Goal: Find specific page/section: Find specific page/section

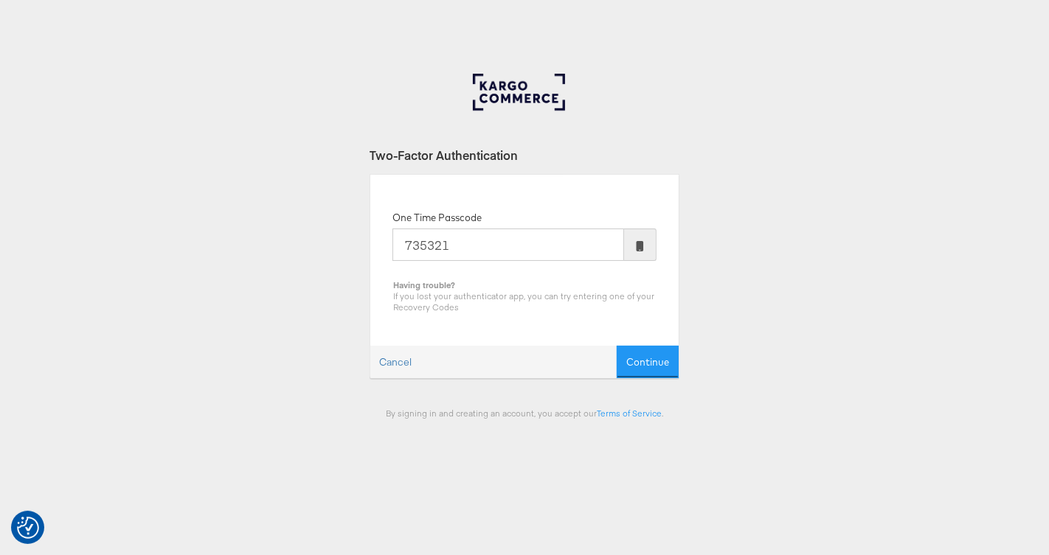
type input "735321"
click at [616, 346] on button "Continue" at bounding box center [647, 362] width 62 height 33
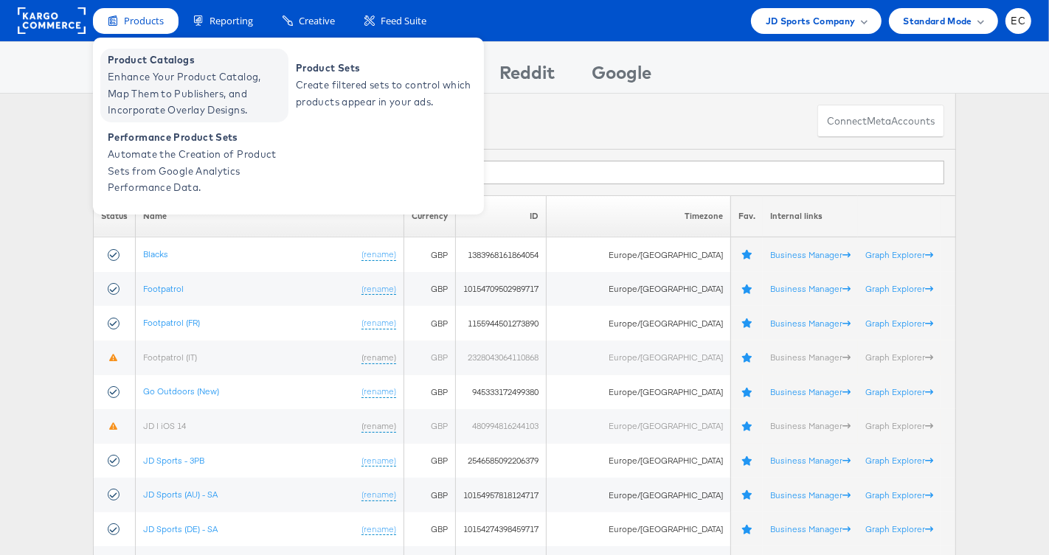
click at [154, 65] on span "Product Catalogs" at bounding box center [196, 60] width 177 height 17
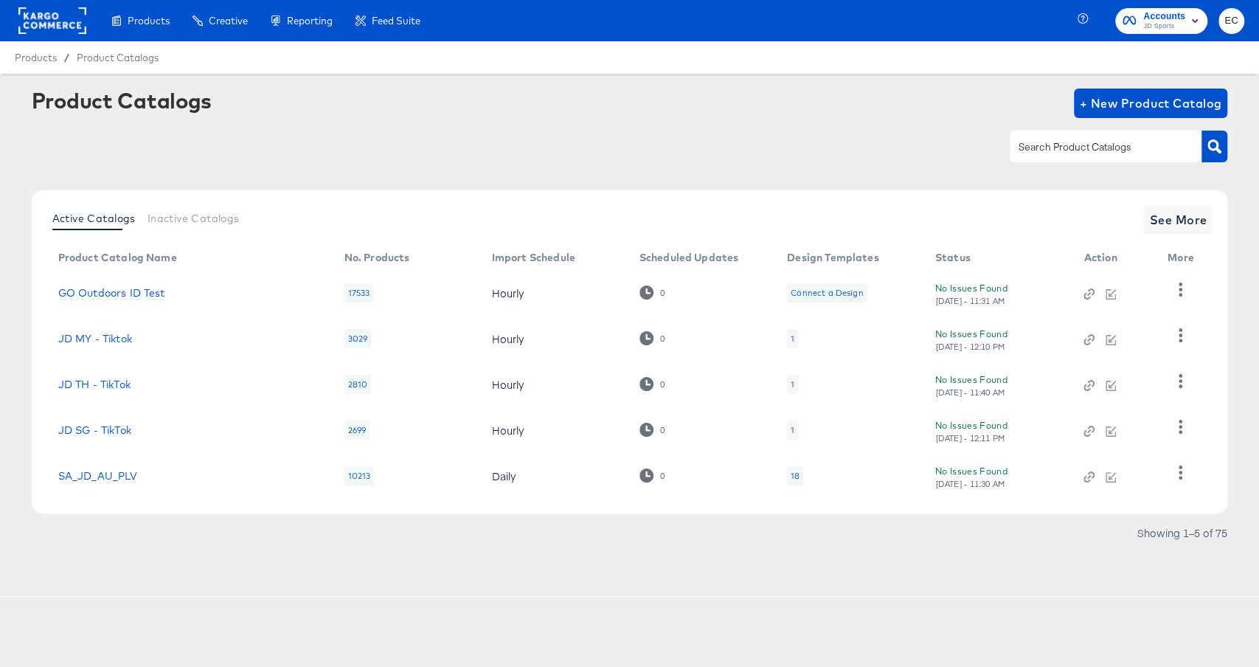
click at [1111, 152] on input "text" at bounding box center [1093, 147] width 157 height 17
type input "my"
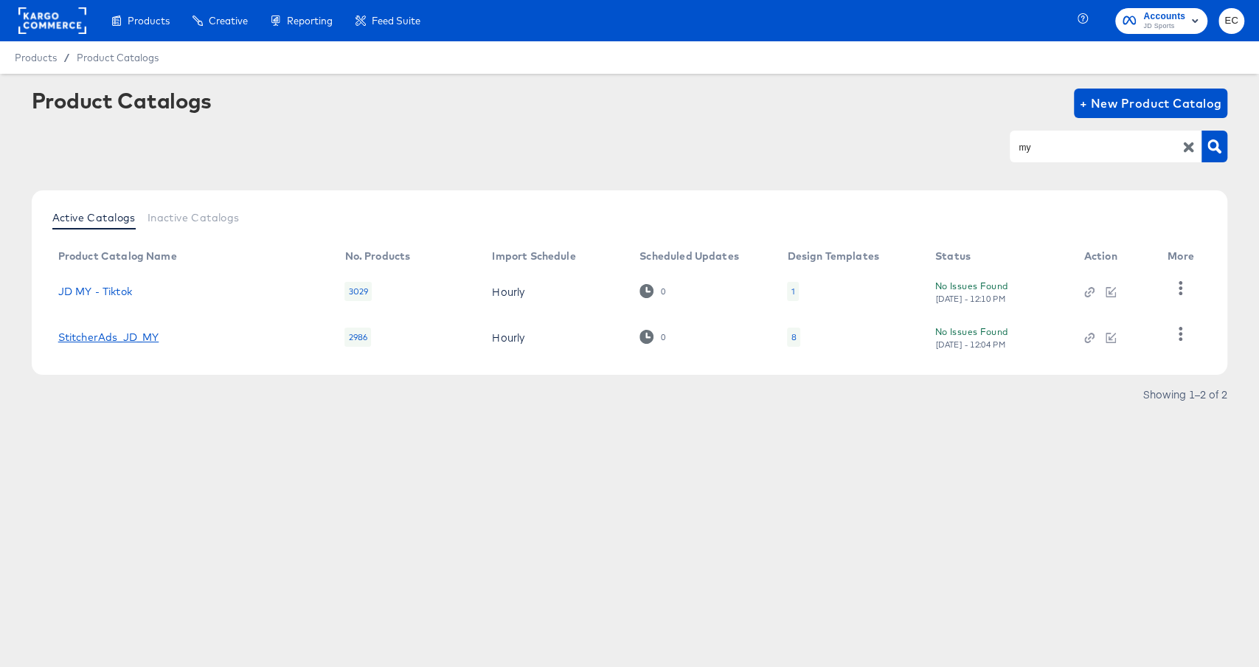
click at [121, 338] on link "StitcherAds_JD_MY" at bounding box center [108, 337] width 101 height 12
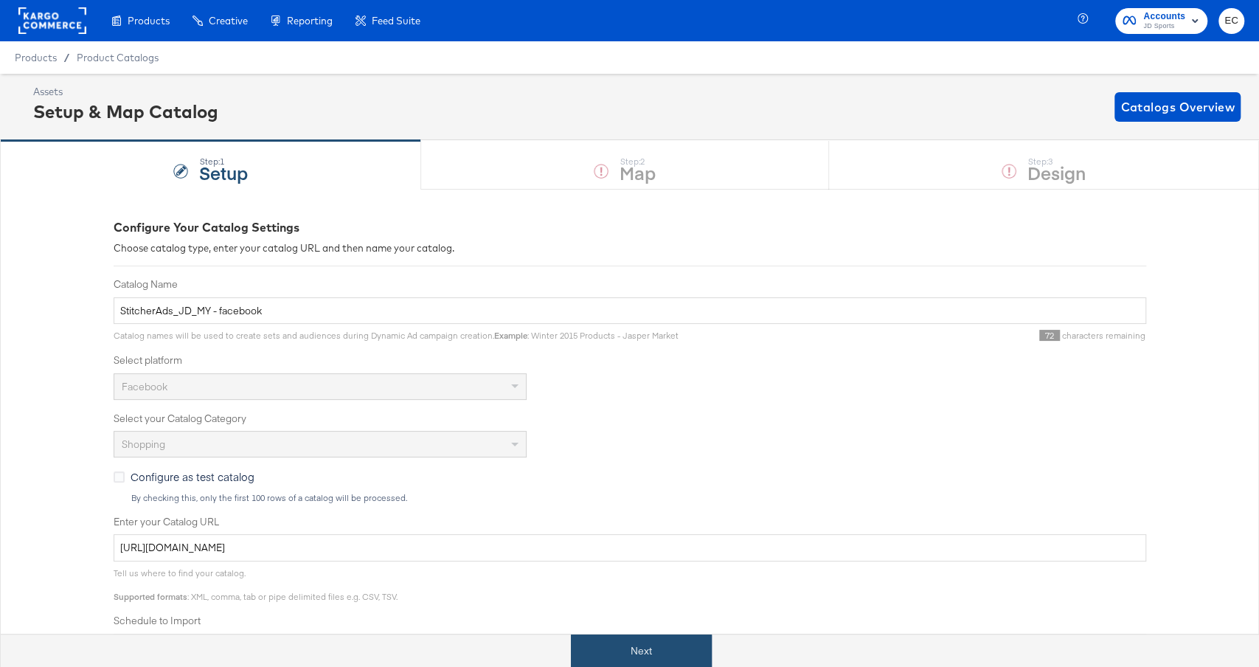
click at [626, 645] on button "Next" at bounding box center [641, 650] width 141 height 33
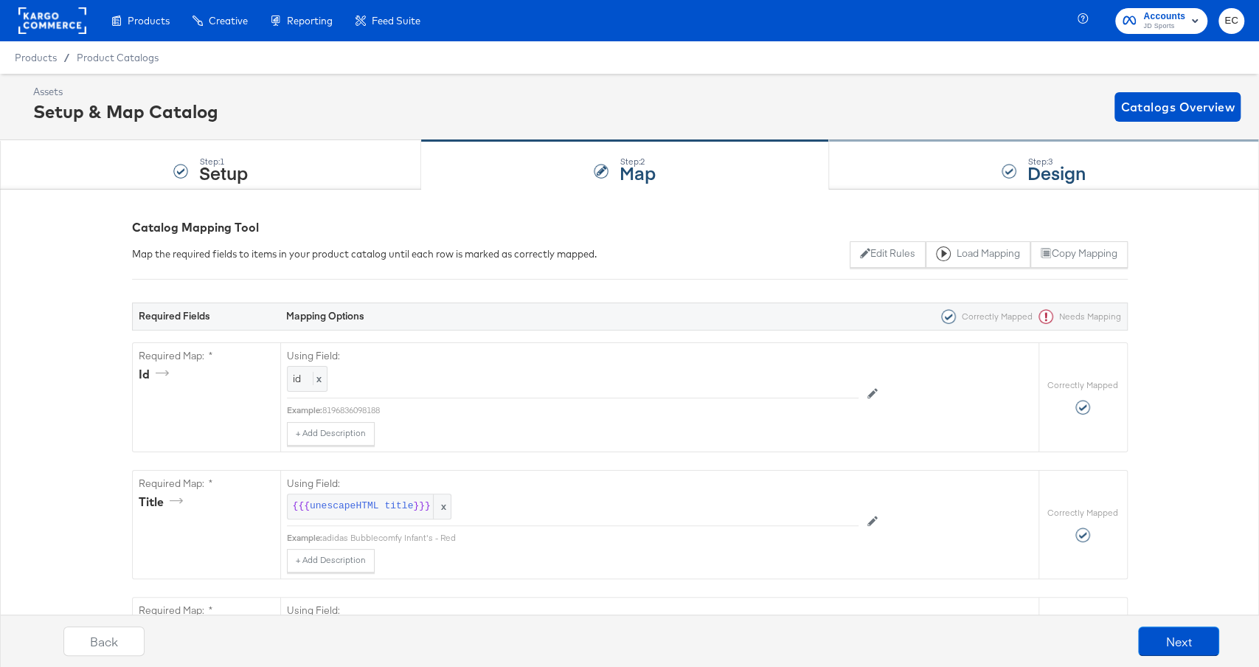
click at [863, 167] on div "Step: 3 Design" at bounding box center [1044, 165] width 430 height 49
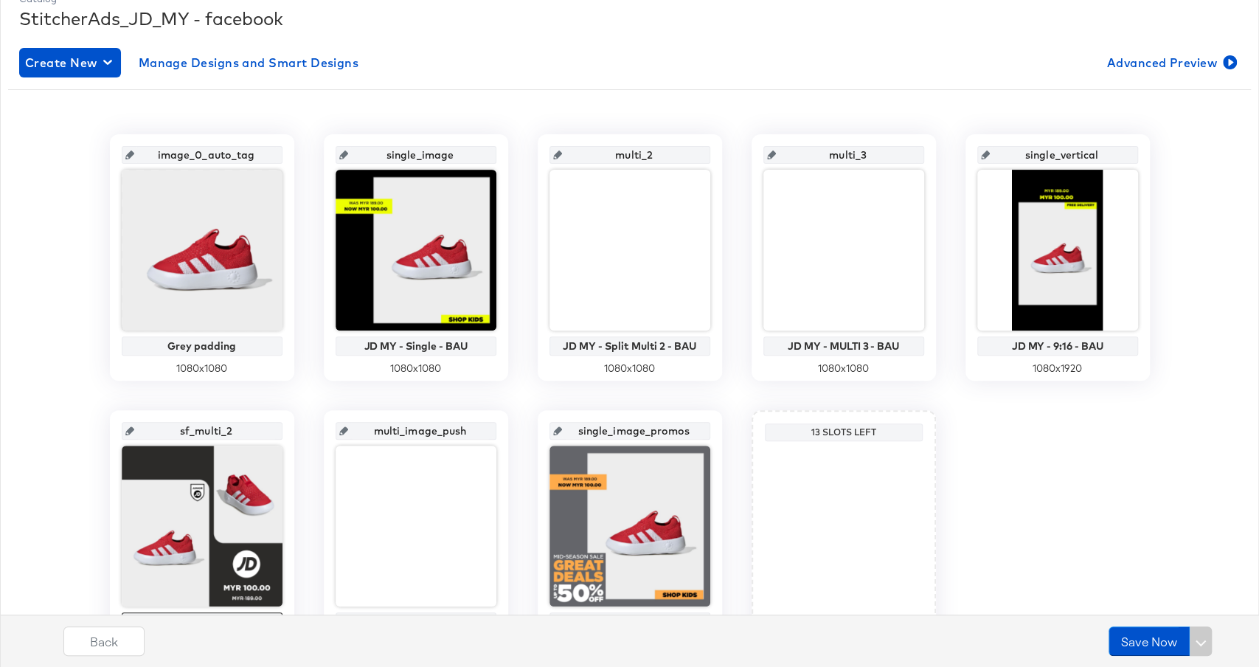
scroll to position [231, 0]
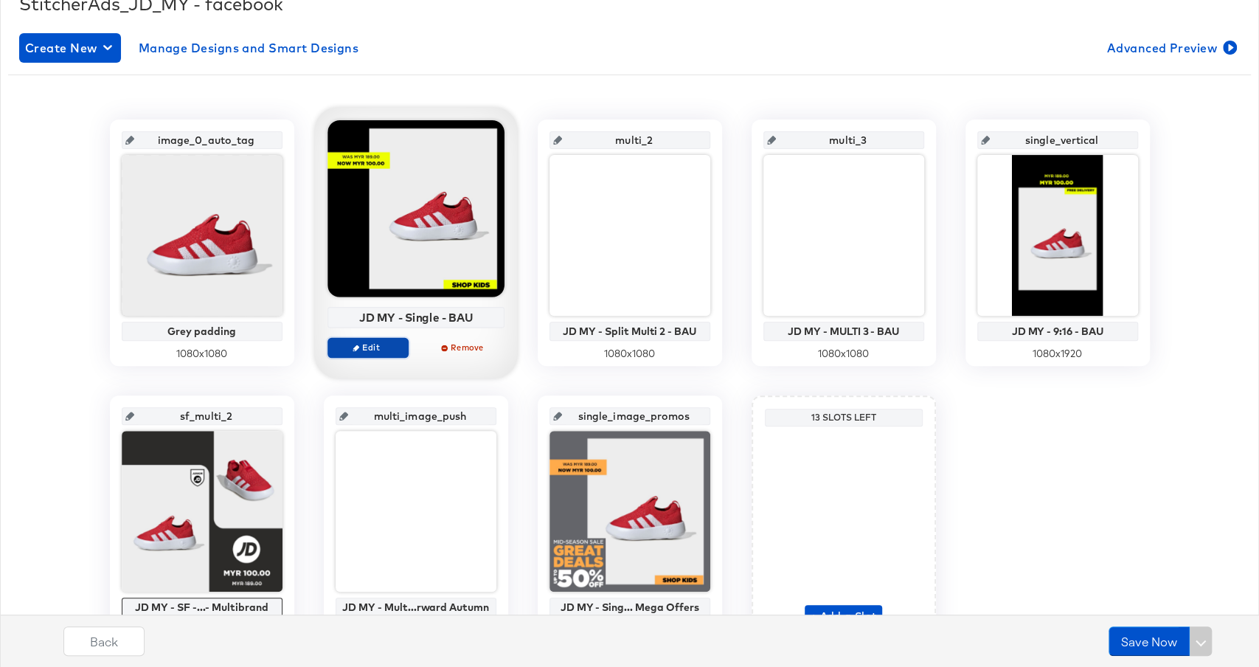
click at [372, 344] on span "Edit" at bounding box center [367, 346] width 68 height 11
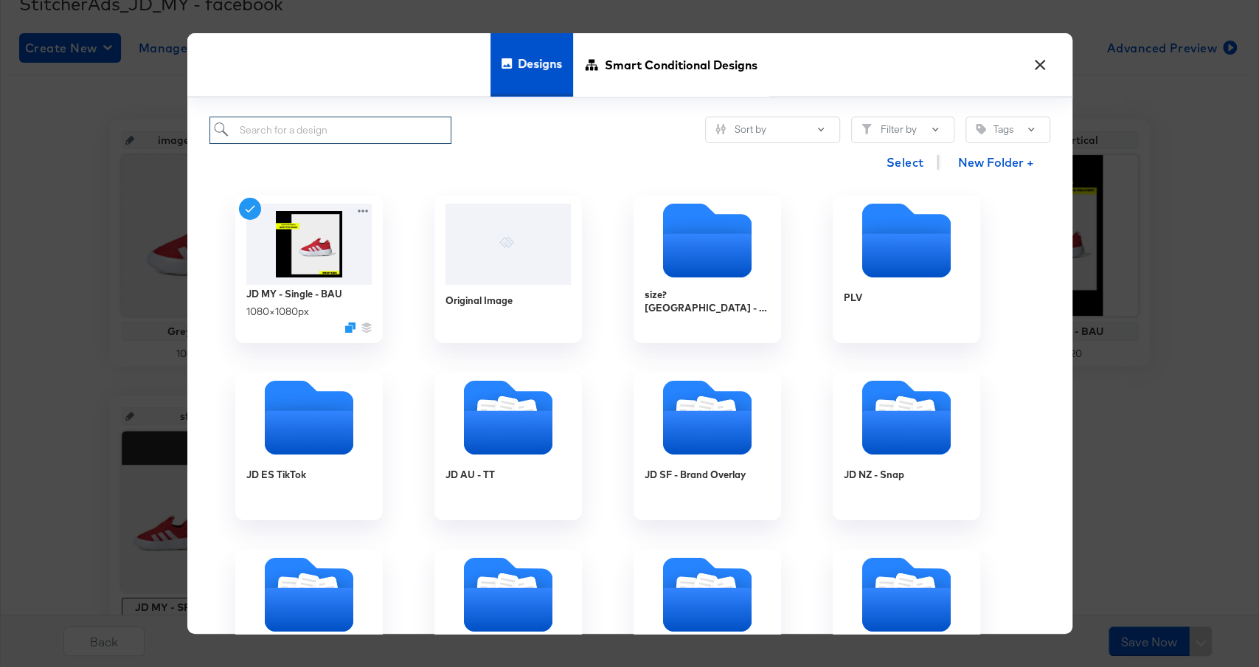
click at [364, 132] on input "search" at bounding box center [330, 130] width 243 height 27
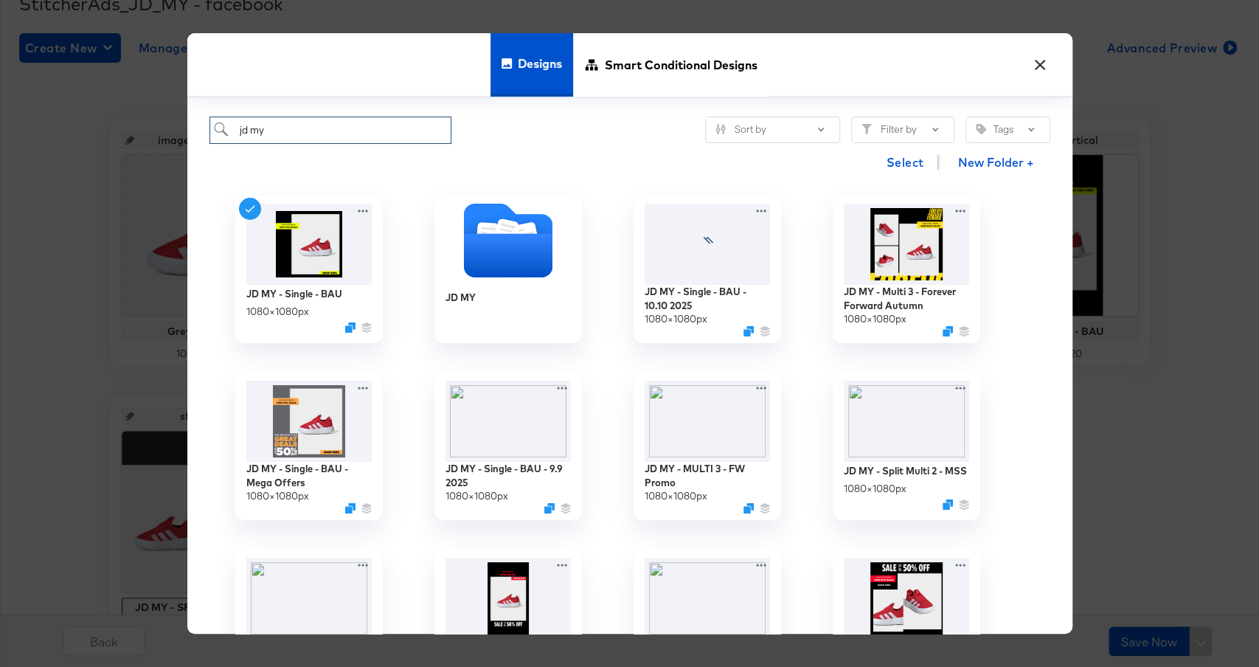
type input "jd my"
click at [1043, 62] on button "×" at bounding box center [1040, 61] width 27 height 27
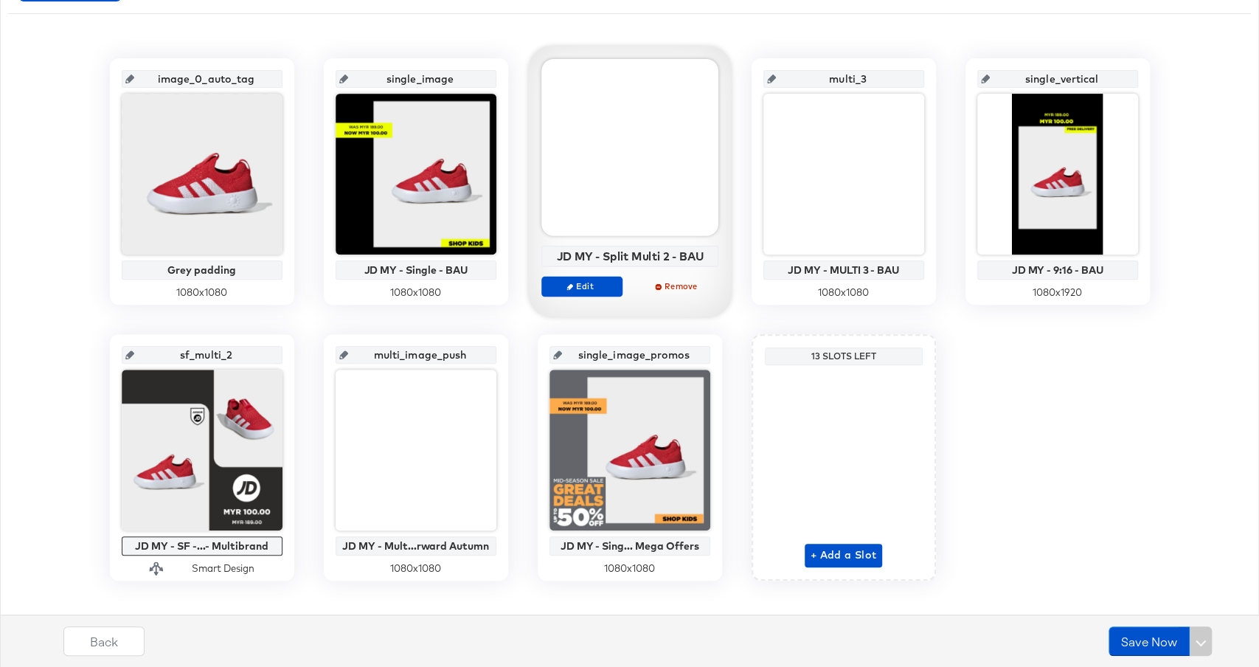
scroll to position [311, 0]
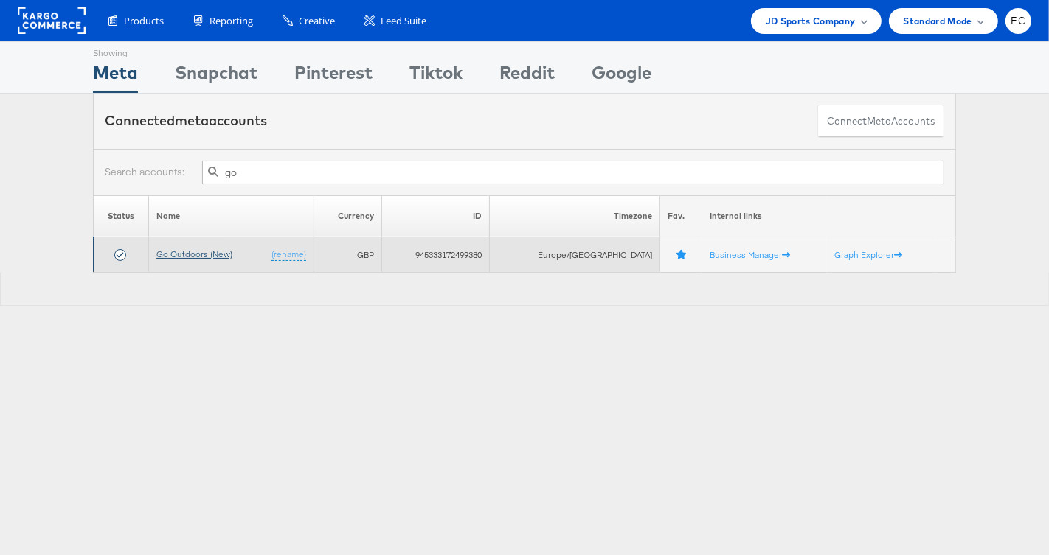
type input "go"
click at [215, 254] on link "Go Outdoors (New)" at bounding box center [194, 254] width 76 height 11
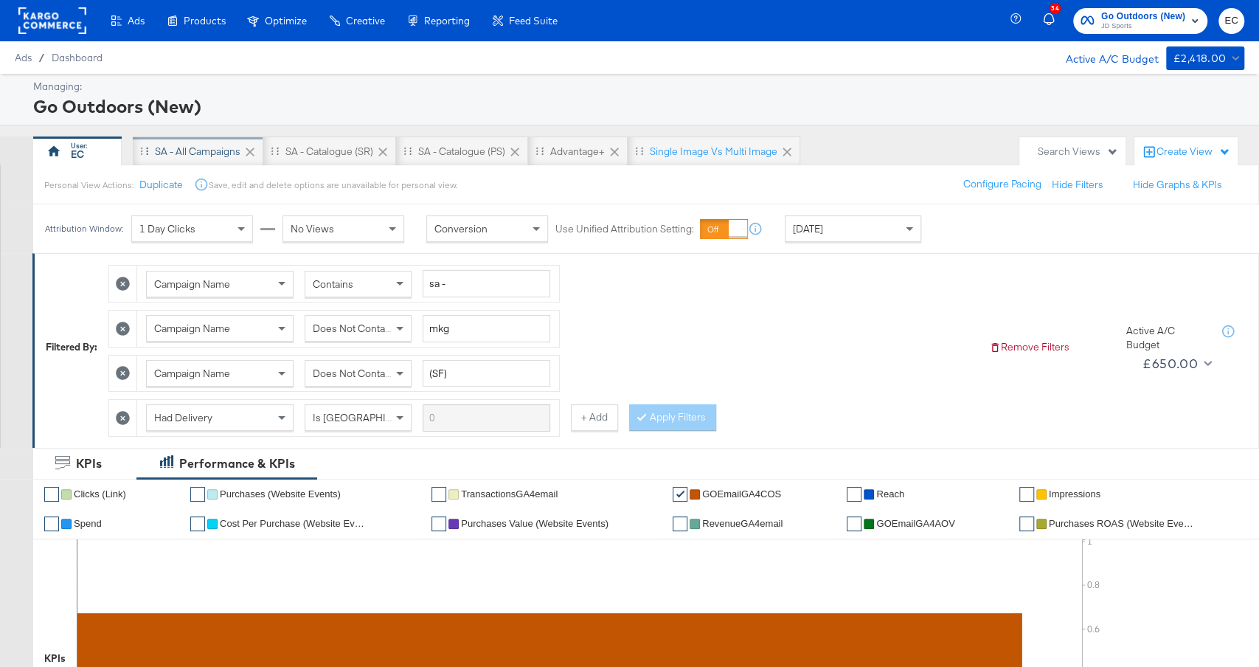
click at [213, 153] on div "SA - All Campaigns" at bounding box center [198, 152] width 86 height 14
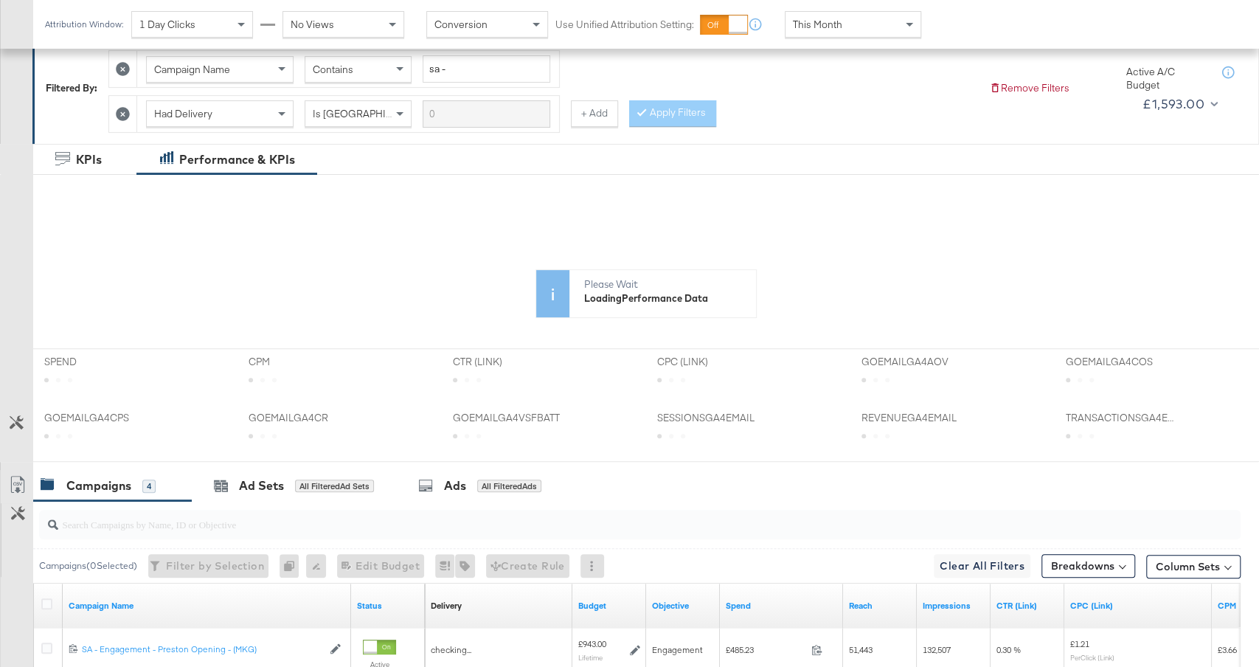
scroll to position [164, 0]
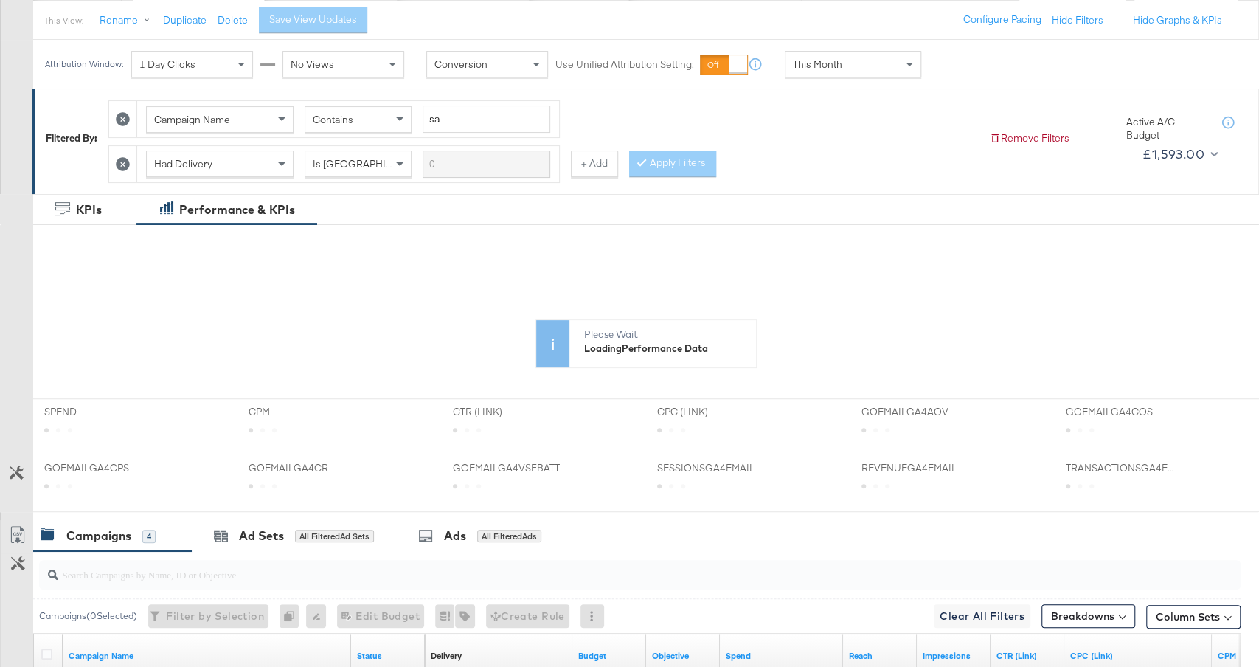
click at [123, 165] on icon at bounding box center [123, 164] width 14 height 14
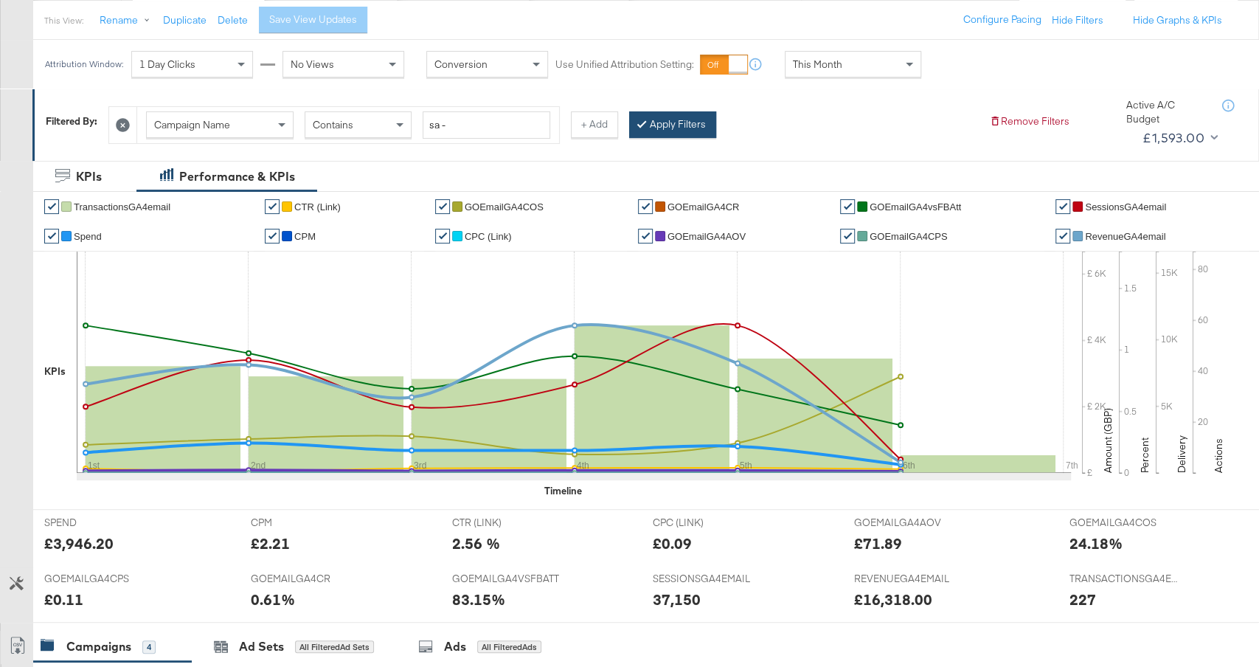
click at [677, 119] on button "Apply Filters" at bounding box center [672, 124] width 87 height 27
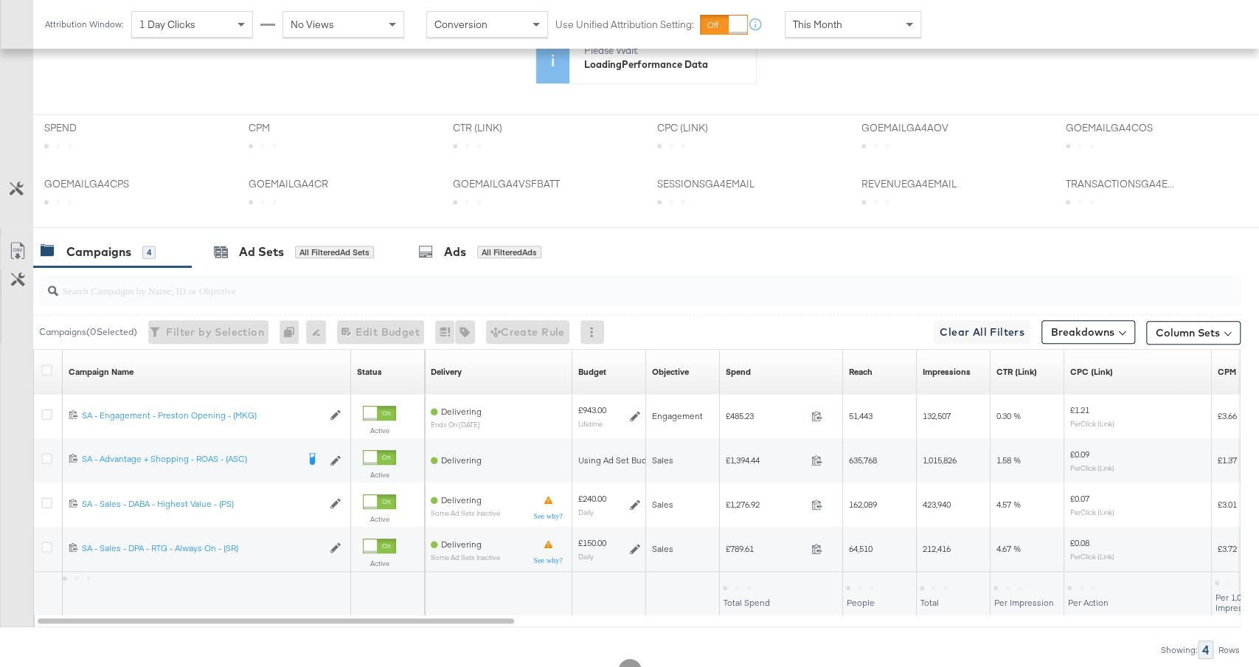
scroll to position [380, 0]
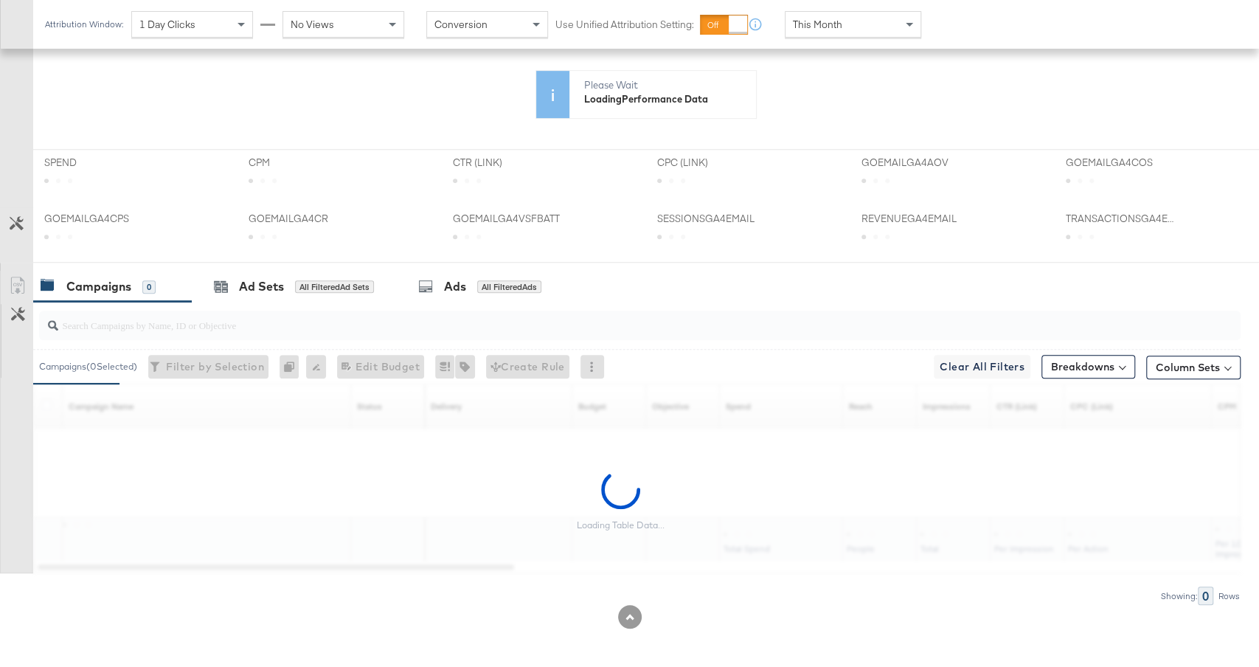
click at [261, 312] on input "search" at bounding box center [594, 319] width 1073 height 29
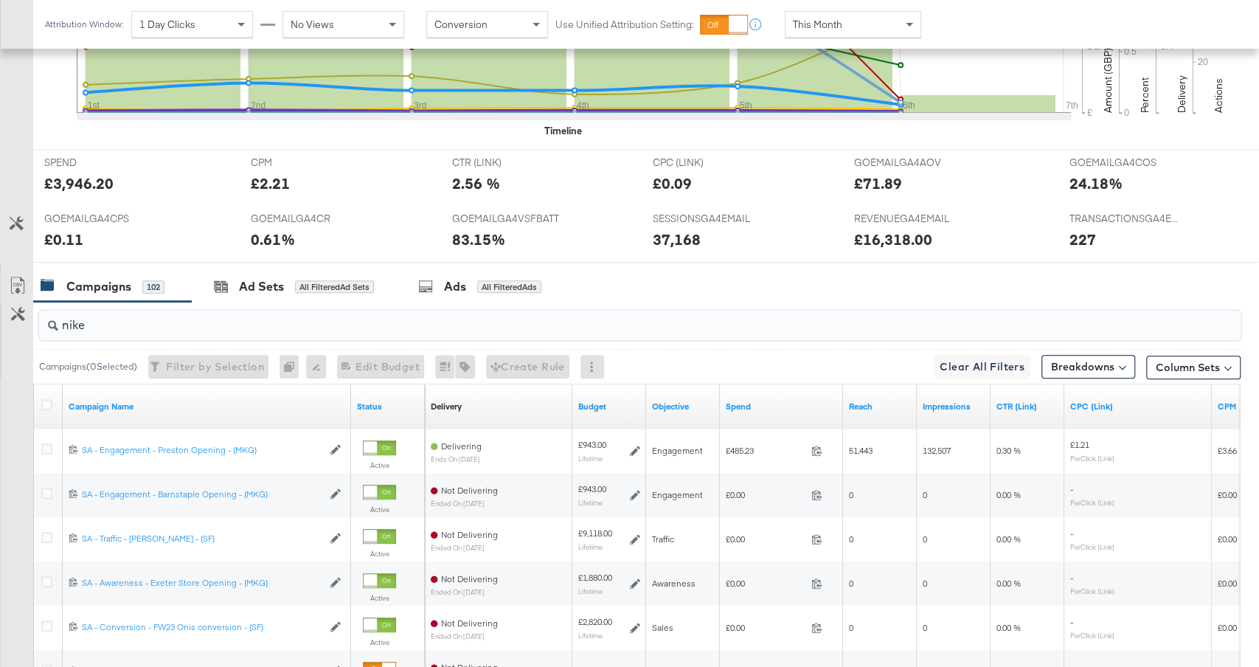
scroll to position [479, 0]
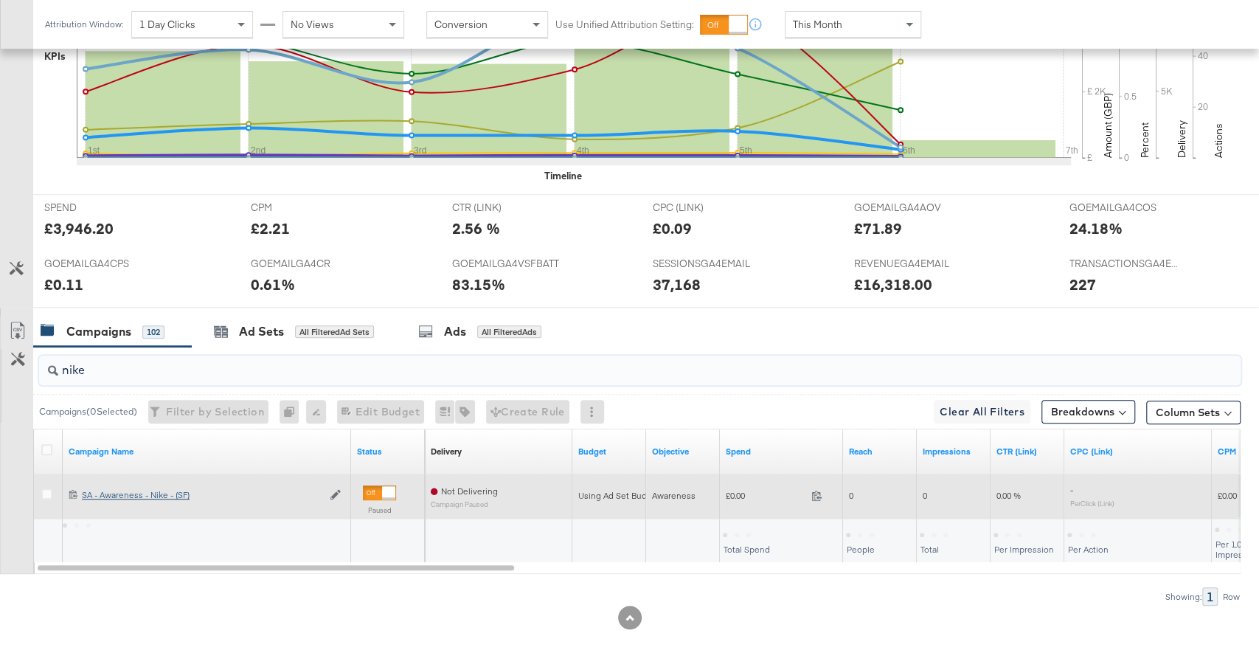
type input "nike"
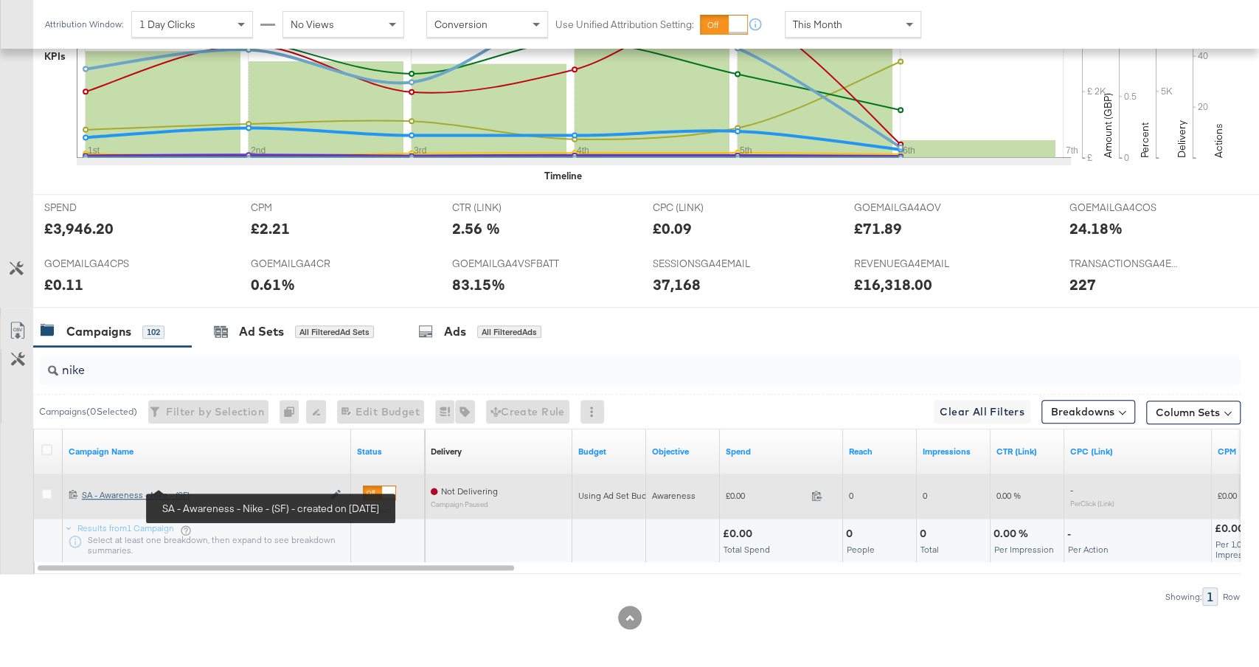
click at [159, 493] on div "SA - Awareness - Nike - (SF) SA - Awareness - Nike - (SF)" at bounding box center [202, 495] width 240 height 12
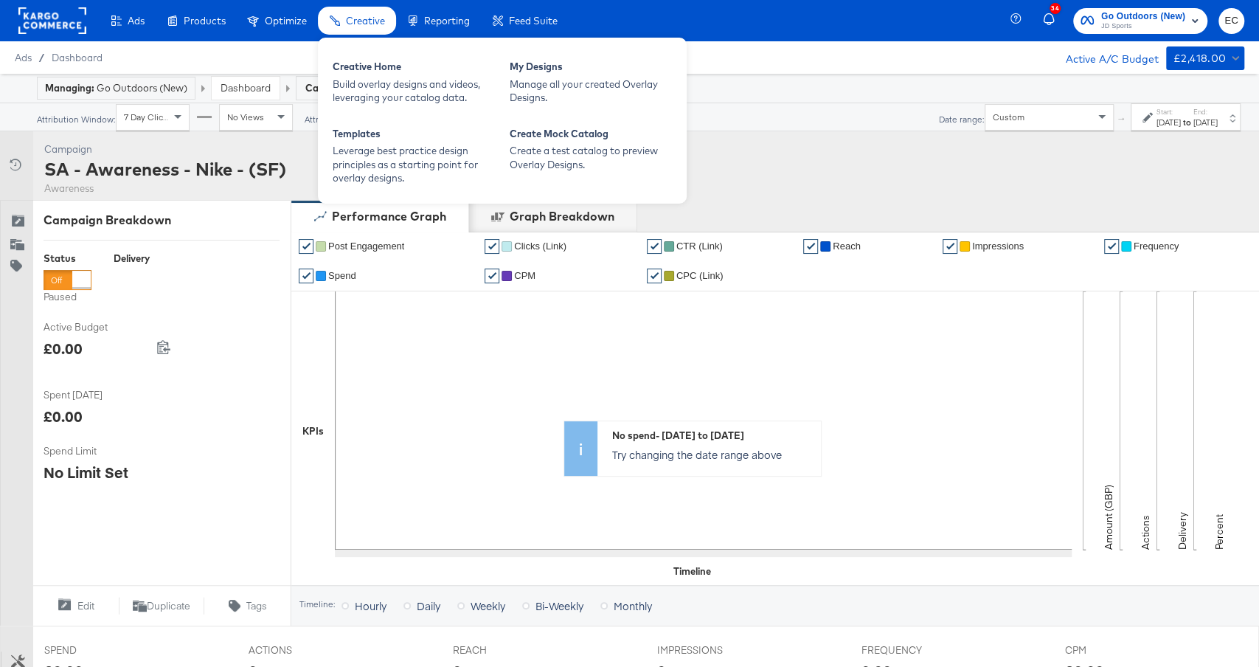
scroll to position [534, 0]
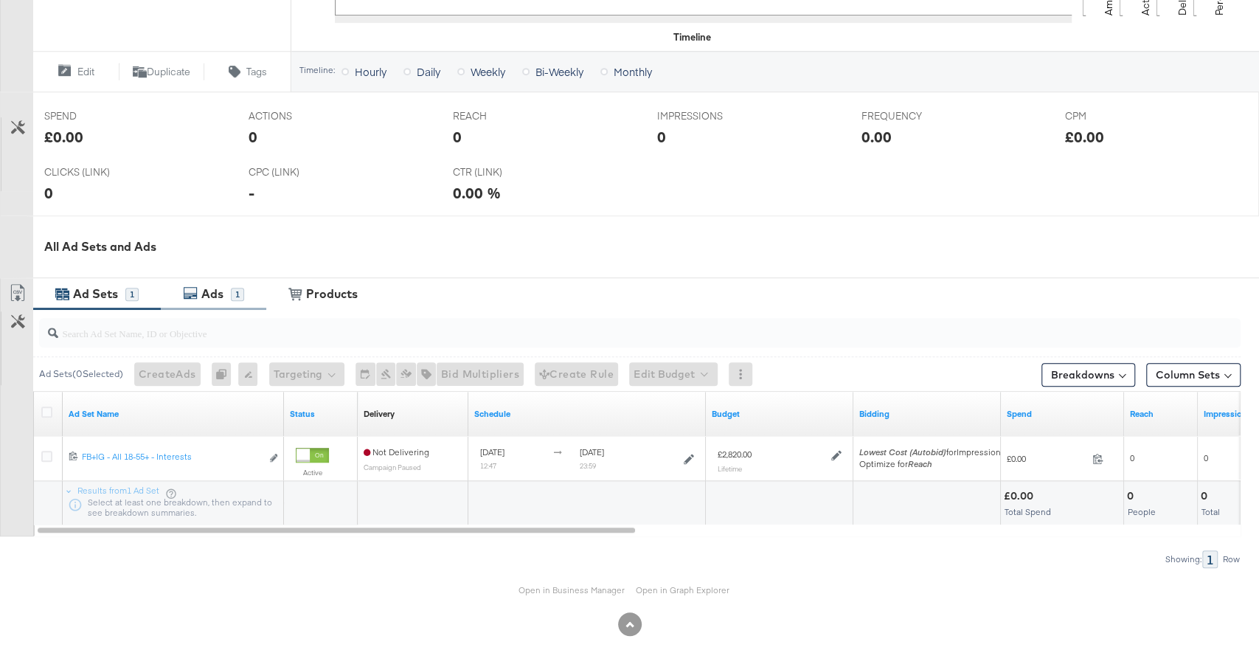
click at [240, 287] on div "1" at bounding box center [237, 294] width 13 height 14
